Goal: Task Accomplishment & Management: Use online tool/utility

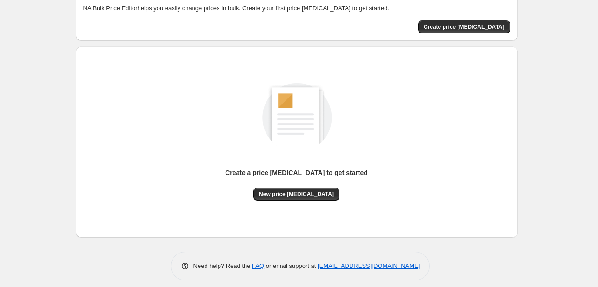
scroll to position [61, 0]
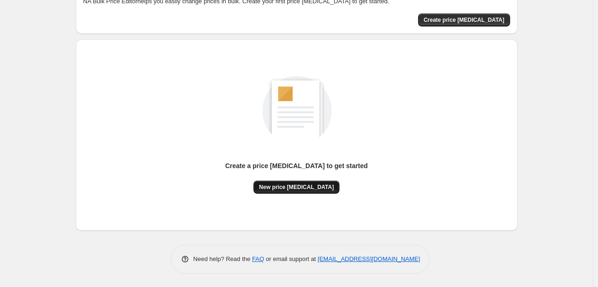
click at [293, 187] on span "New price [MEDICAL_DATA]" at bounding box center [296, 187] width 75 height 7
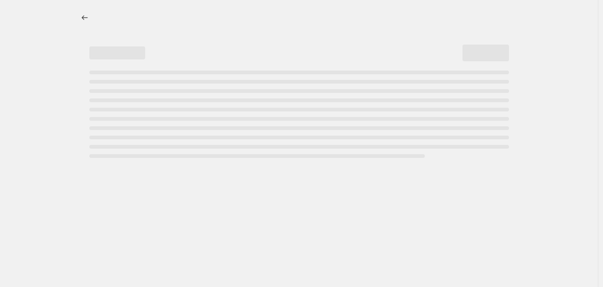
select select "percentage"
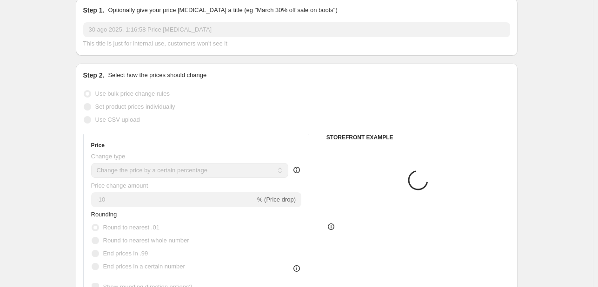
scroll to position [47, 0]
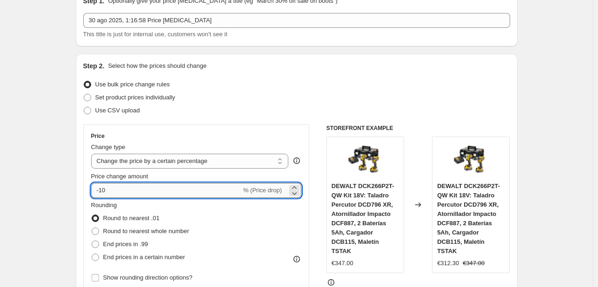
click at [144, 188] on input "-10" at bounding box center [166, 190] width 150 height 15
type input "-1"
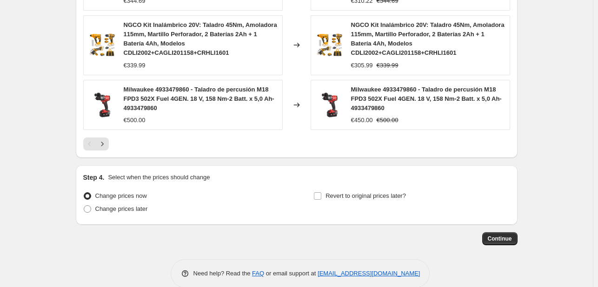
scroll to position [713, 0]
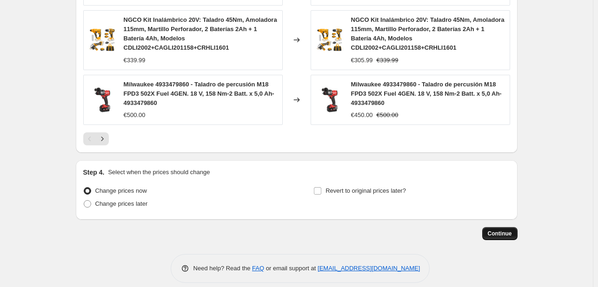
type input "-39"
click at [493, 230] on span "Continue" at bounding box center [500, 233] width 24 height 7
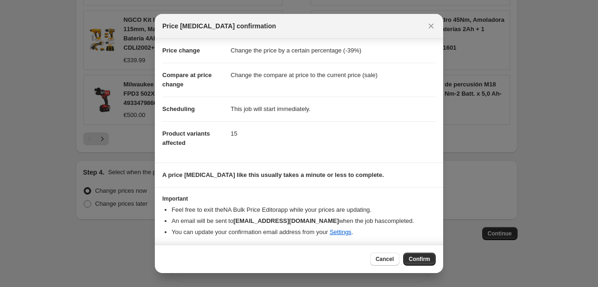
scroll to position [18, 0]
click at [427, 259] on span "Confirm" at bounding box center [419, 259] width 21 height 7
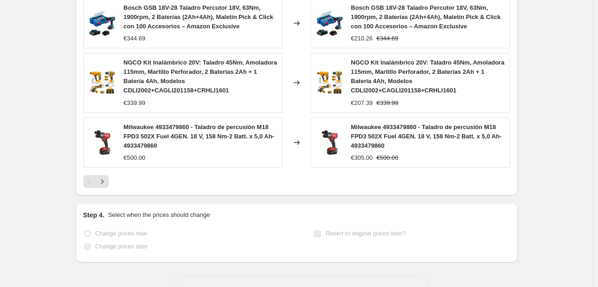
scroll to position [737, 0]
select select "percentage"
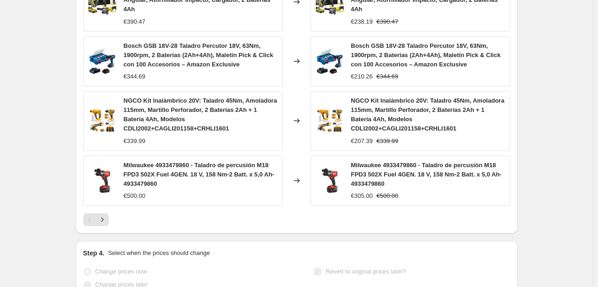
scroll to position [0, 0]
